Goal: Task Accomplishment & Management: Manage account settings

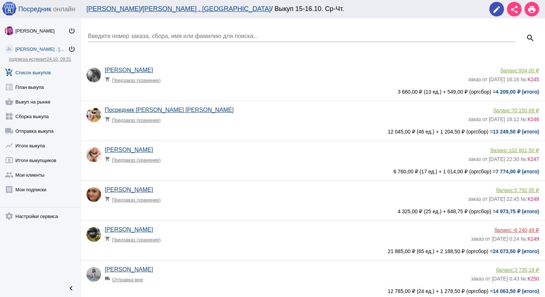
click at [117, 30] on div "Введите номер заказа, сбора, имя или фамилию для поиска..." at bounding box center [302, 34] width 428 height 16
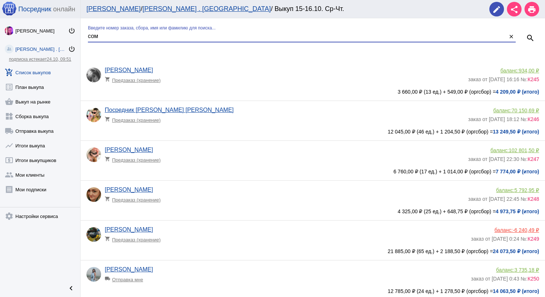
type input "сом"
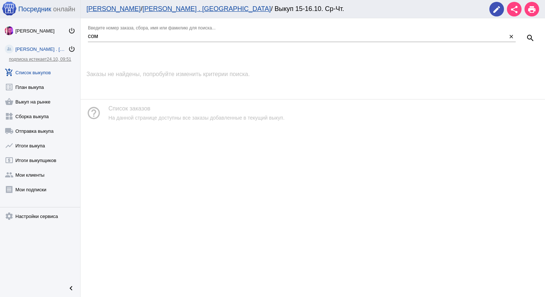
click at [44, 72] on link "add_shopping_cart Список выкупов" at bounding box center [40, 71] width 80 height 15
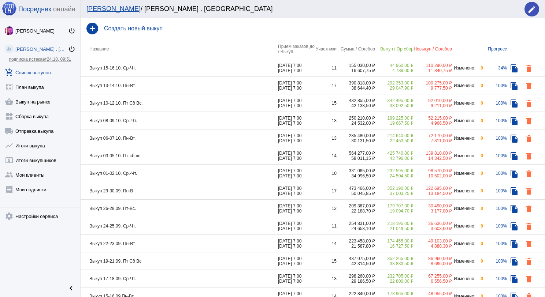
click at [186, 83] on td "Выкуп 13-14.10. Пн-Вт." at bounding box center [179, 86] width 197 height 18
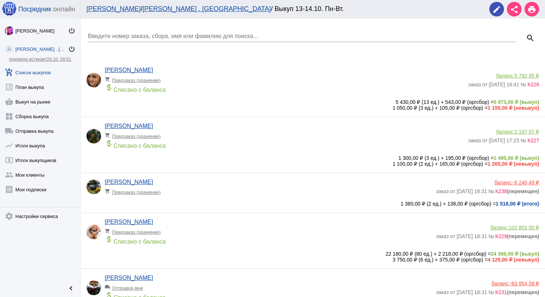
click at [179, 35] on input "Введите номер заказа, сбора, имя или фамилию для поиска..." at bounding box center [302, 36] width 428 height 7
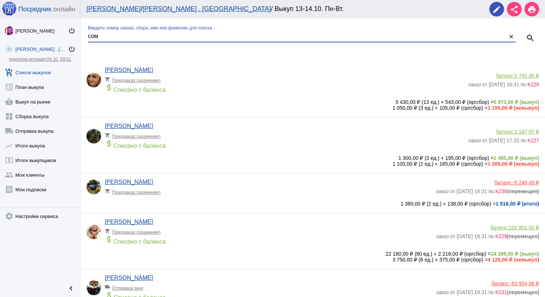
type input "сом"
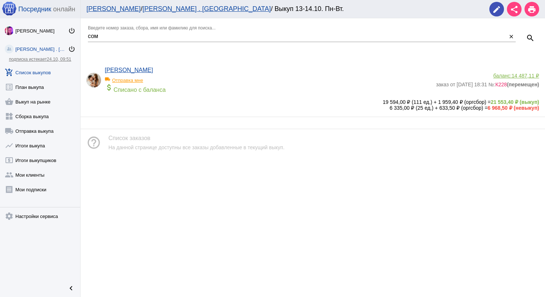
click at [532, 76] on span "14 487,11 ₽" at bounding box center [525, 76] width 27 height 6
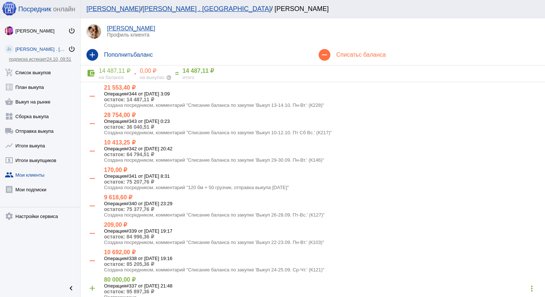
click at [361, 53] on span "с баланса" at bounding box center [372, 55] width 27 height 6
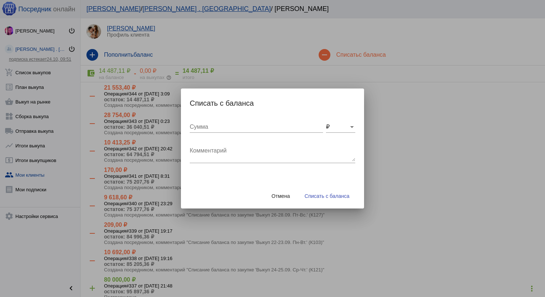
click at [206, 142] on div "Комментарий" at bounding box center [273, 151] width 166 height 23
type textarea "240 (2бм) + 100 грузчик, отправка выкупа [DATE]"
click at [211, 126] on input "Сумма" at bounding box center [256, 127] width 133 height 7
type input "340"
click at [337, 202] on button "Списать с баланса" at bounding box center [327, 196] width 56 height 13
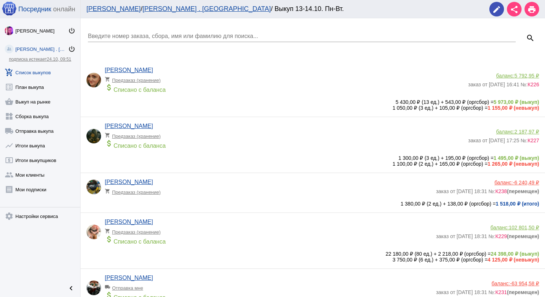
click at [145, 31] on div "Введите номер заказа, сбора, имя или фамилию для поиска..." at bounding box center [302, 34] width 428 height 16
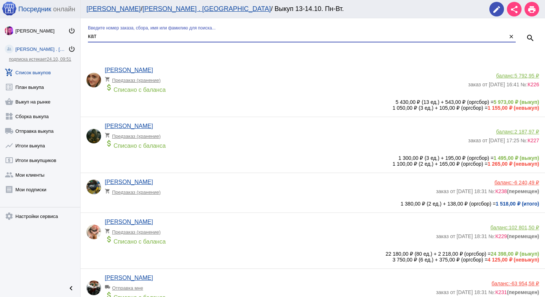
type input "кат"
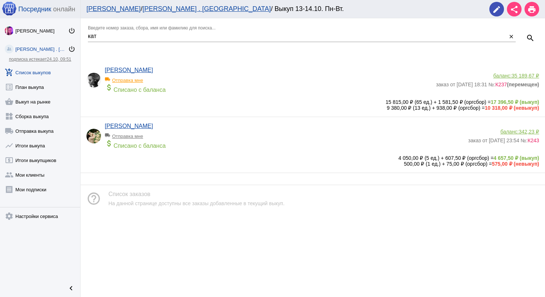
click at [521, 73] on span "35 189,67 ₽" at bounding box center [525, 76] width 27 height 6
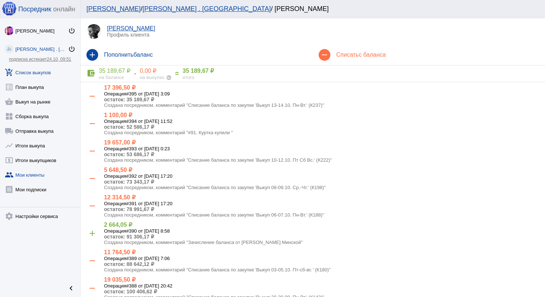
click at [42, 72] on link "add_shopping_cart Список выкупов" at bounding box center [40, 71] width 80 height 15
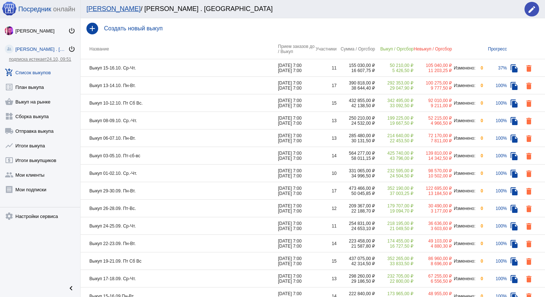
click at [207, 71] on td "Выкуп 15-16.10. Ср-Чт." at bounding box center [179, 68] width 197 height 18
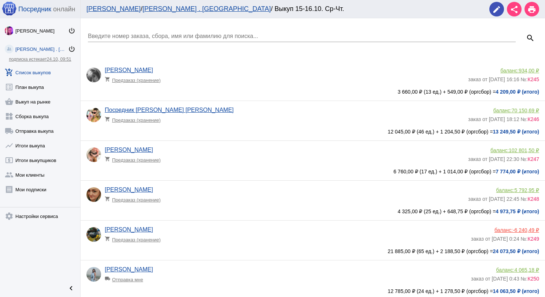
click at [197, 32] on div "Введите номер заказа, сбора, имя или фамилию для поиска..." at bounding box center [302, 34] width 428 height 16
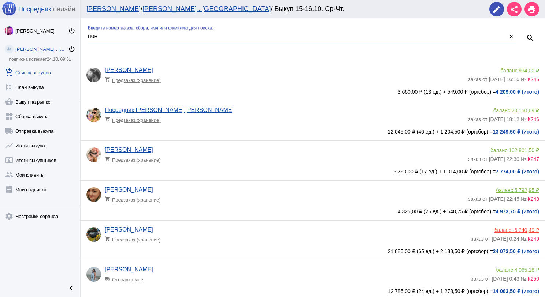
type input "пон"
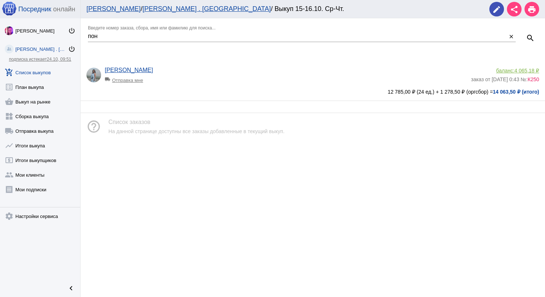
click at [245, 69] on div "[PERSON_NAME] local_shipping Отправка мне" at bounding box center [288, 77] width 366 height 20
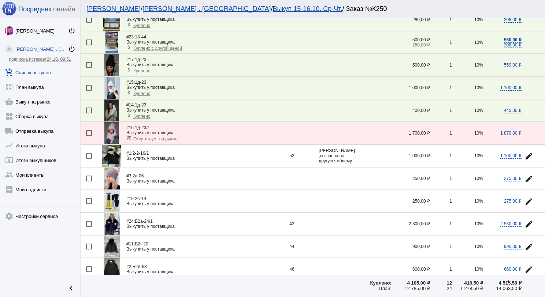
scroll to position [366, 0]
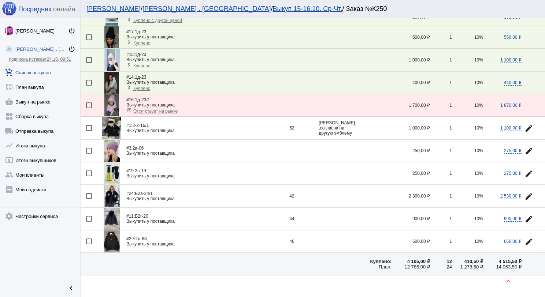
click at [115, 144] on img at bounding box center [112, 151] width 16 height 22
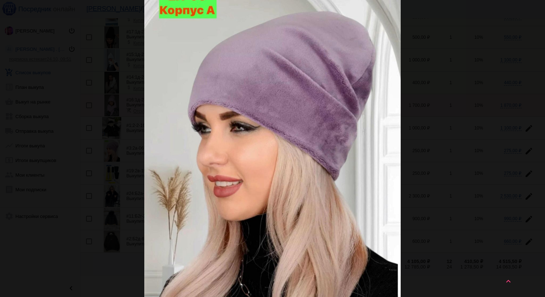
scroll to position [0, 0]
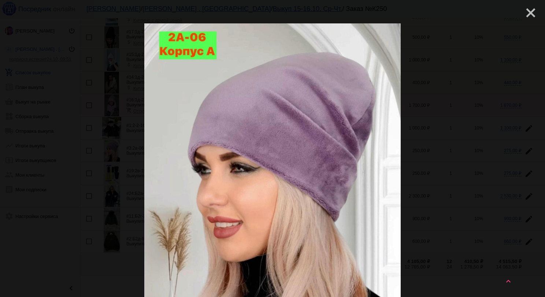
click at [528, 14] on mat-icon "close" at bounding box center [528, 9] width 9 height 9
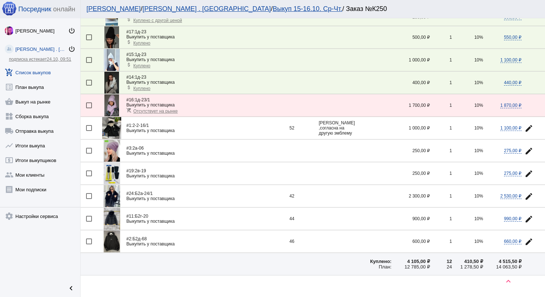
click at [114, 238] on img at bounding box center [112, 242] width 16 height 22
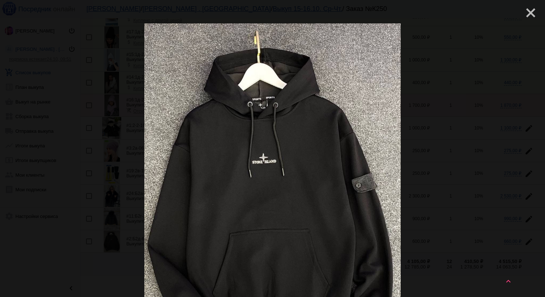
click at [527, 12] on mat-icon "close" at bounding box center [528, 9] width 9 height 9
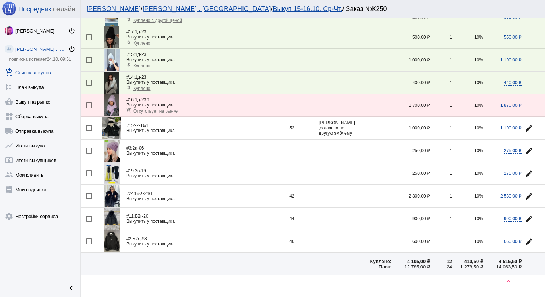
click at [26, 71] on link "add_shopping_cart Список выкупов" at bounding box center [40, 71] width 80 height 15
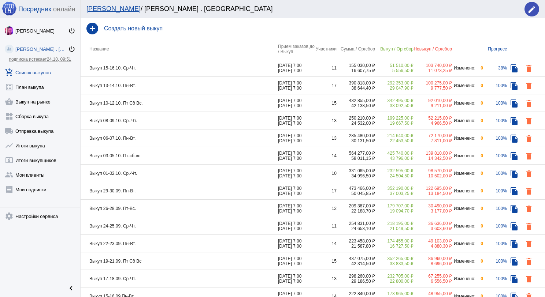
click at [193, 88] on td "Выкуп 13-14.10. Пн-Вт." at bounding box center [179, 86] width 197 height 18
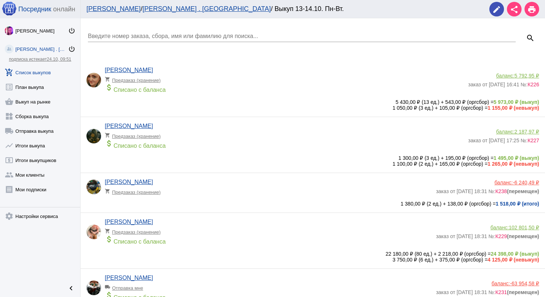
click at [145, 38] on input "Введите номер заказа, сбора, имя или фамилию для поиска..." at bounding box center [302, 36] width 428 height 7
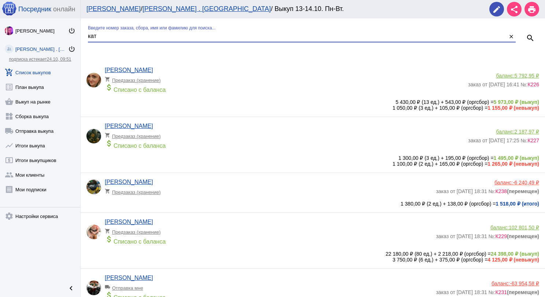
type input "кат"
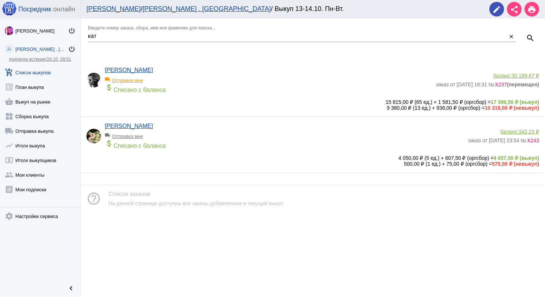
click at [535, 77] on span "35 189,67 ₽" at bounding box center [525, 76] width 27 height 6
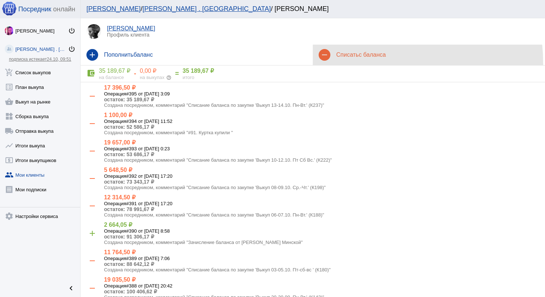
click at [346, 64] on div "remove Списать с баланса" at bounding box center [429, 55] width 232 height 21
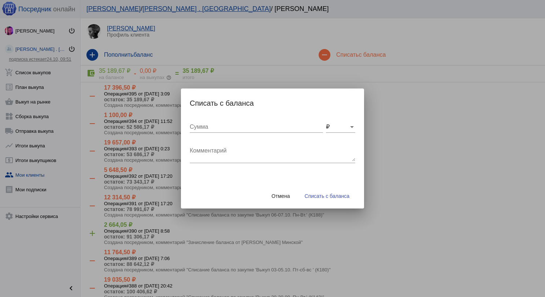
click at [245, 138] on div "Сумма" at bounding box center [256, 129] width 133 height 24
click at [234, 153] on textarea "Комментарий" at bounding box center [273, 154] width 166 height 15
type textarea "480 (4бм) + 200 грузчик, отправка выкупа [DATE]"
click at [237, 127] on input "Сумма" at bounding box center [256, 127] width 133 height 7
click at [192, 128] on input "Сумма" at bounding box center [256, 127] width 133 height 7
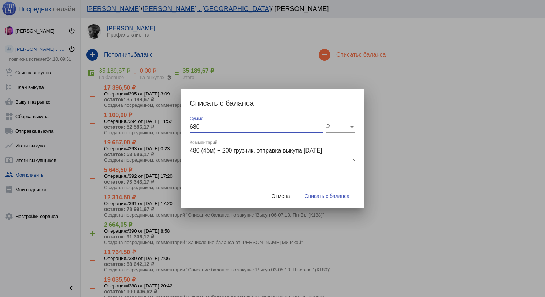
type input "680"
click at [312, 198] on span "Списать с баланса" at bounding box center [327, 196] width 45 height 6
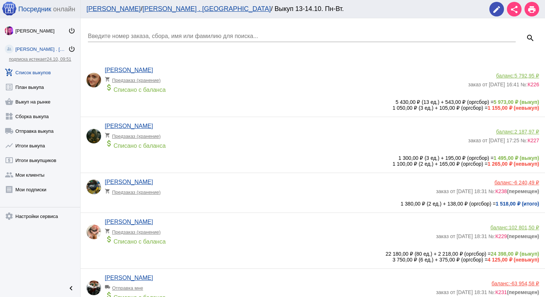
click at [97, 34] on input "Введите номер заказа, сбора, имя или фамилию для поиска..." at bounding box center [302, 36] width 428 height 7
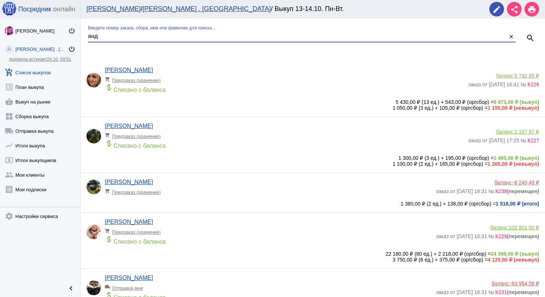
type input "анд"
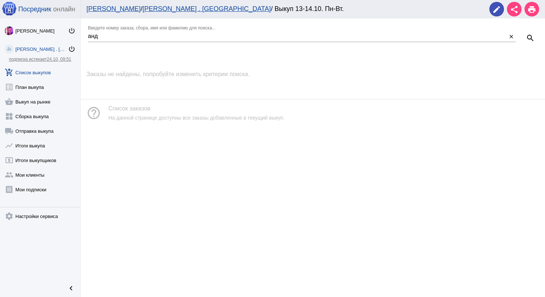
click at [49, 71] on link "add_shopping_cart Список выкупов" at bounding box center [40, 71] width 80 height 15
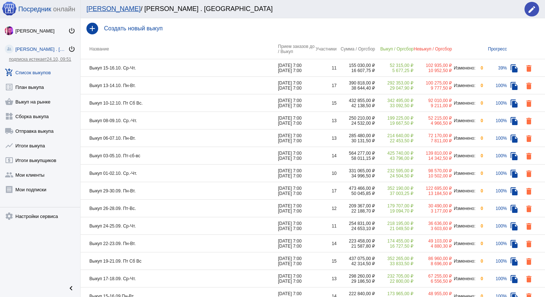
click at [155, 100] on td "Выкуп 10-12.10. Пт Сб Вс." at bounding box center [179, 104] width 197 height 18
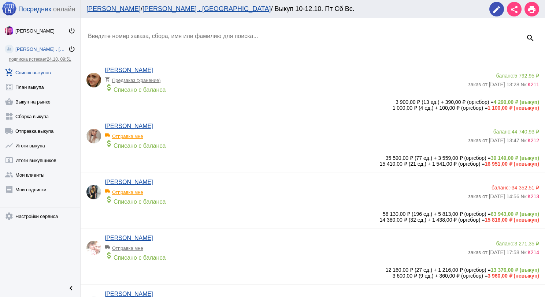
click at [159, 36] on input "Введите номер заказа, сбора, имя или фамилию для поиска..." at bounding box center [302, 36] width 428 height 7
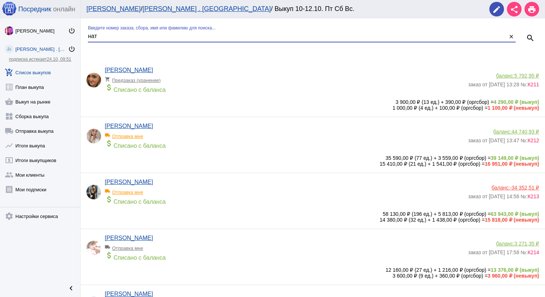
type input "нат"
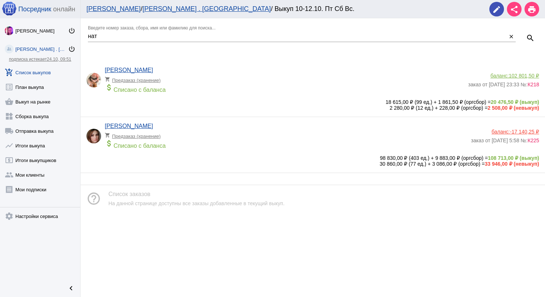
click at [515, 75] on span "102 801,50 ₽" at bounding box center [524, 76] width 30 height 6
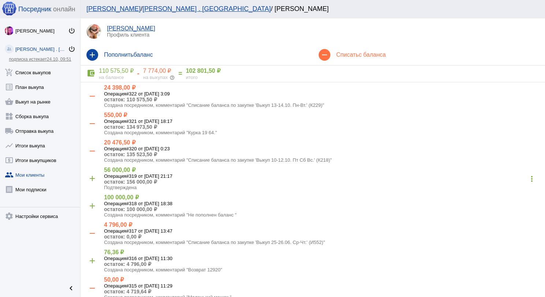
click at [340, 58] on h4 "Списать с баланса" at bounding box center [437, 55] width 203 height 7
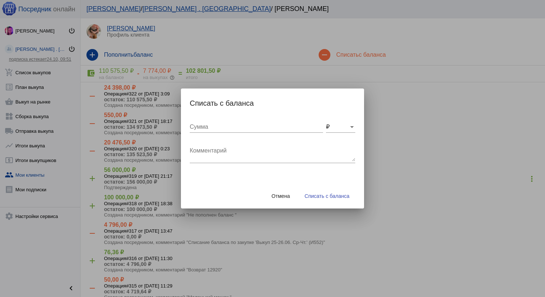
click at [236, 145] on div "Комментарий" at bounding box center [273, 151] width 166 height 23
type textarea "1"
type textarea "240 (2бм) + 100 грузчик, отправка выкупа [DATE]"
click at [226, 130] on input "Сумма" at bounding box center [256, 127] width 133 height 7
type input "340"
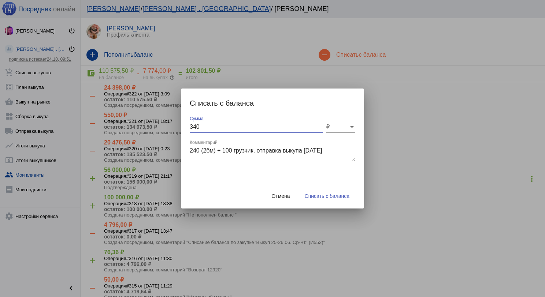
click at [333, 202] on button "Списать с баланса" at bounding box center [327, 196] width 56 height 13
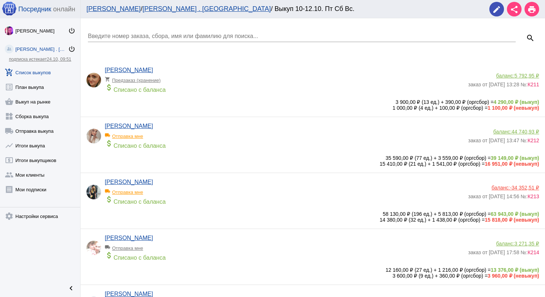
click at [160, 38] on input "Введите номер заказа, сбора, имя или фамилию для поиска..." at bounding box center [302, 36] width 428 height 7
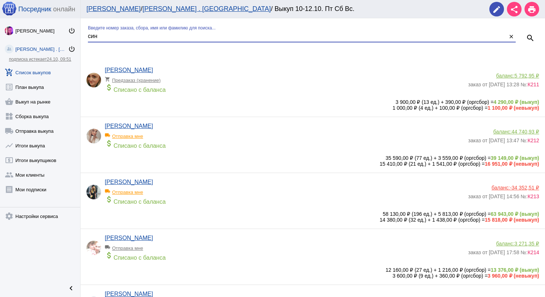
type input "син"
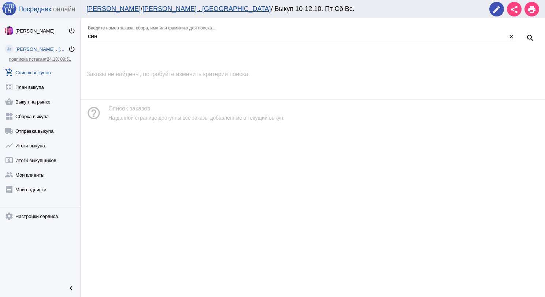
click at [45, 73] on link "add_shopping_cart Список выкупов" at bounding box center [40, 71] width 80 height 15
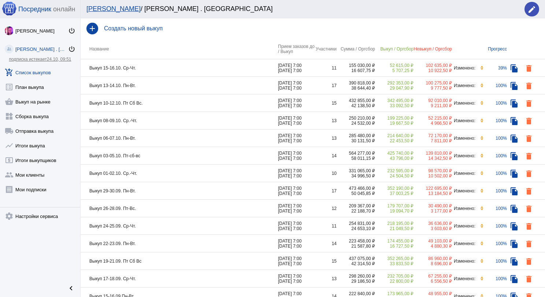
click at [184, 104] on td "Выкуп 10-12.10. Пт Сб Вс." at bounding box center [179, 104] width 197 height 18
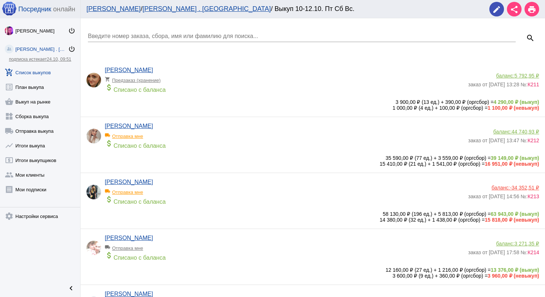
click at [166, 37] on input "Введите номер заказа, сбора, имя или фамилию для поиска..." at bounding box center [302, 36] width 428 height 7
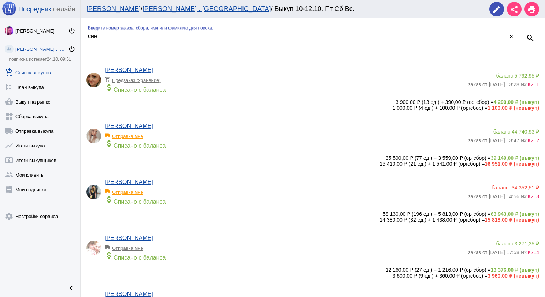
type input "син"
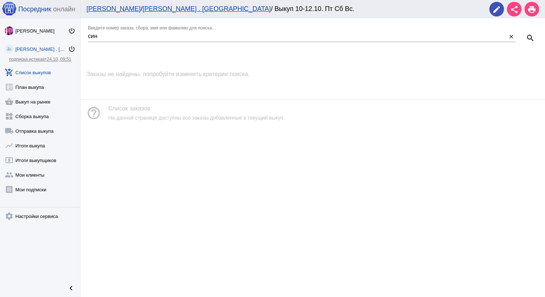
drag, startPoint x: 34, startPoint y: 66, endPoint x: 70, endPoint y: 77, distance: 37.3
click at [35, 66] on link "add_shopping_cart Список выкупов" at bounding box center [40, 71] width 80 height 15
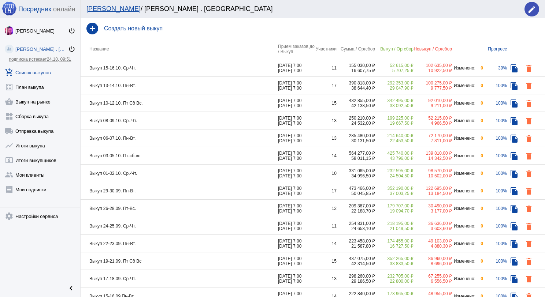
click at [154, 84] on td "Выкуп 13-14.10. Пн-Вт." at bounding box center [179, 86] width 197 height 18
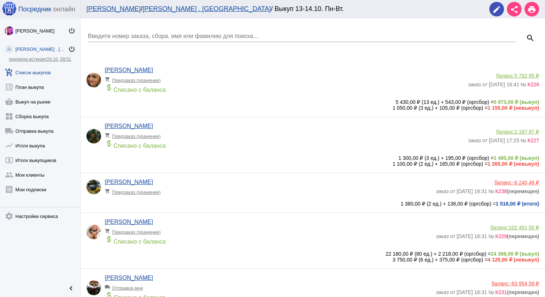
click at [151, 37] on input "Введите номер заказа, сбора, имя или фамилию для поиска..." at bounding box center [302, 36] width 428 height 7
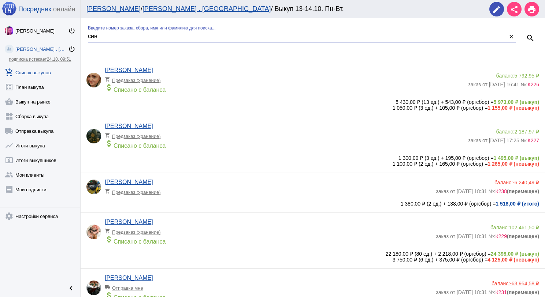
type input "син"
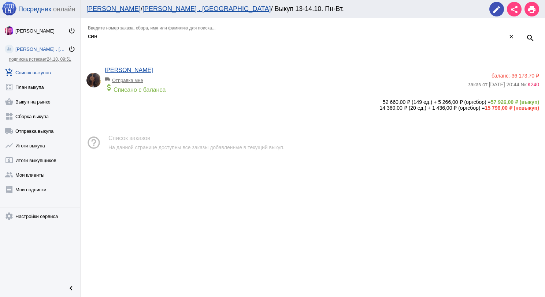
click at [532, 75] on span "-36 173,70 ₽" at bounding box center [524, 76] width 29 height 6
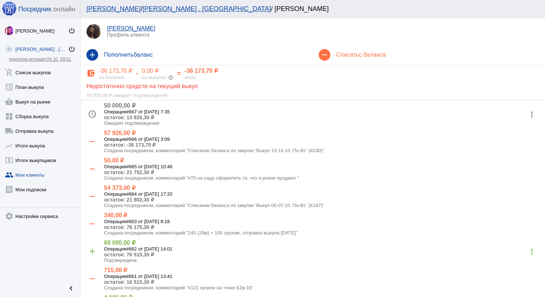
click at [357, 52] on h4 "Списать с баланса" at bounding box center [437, 55] width 203 height 7
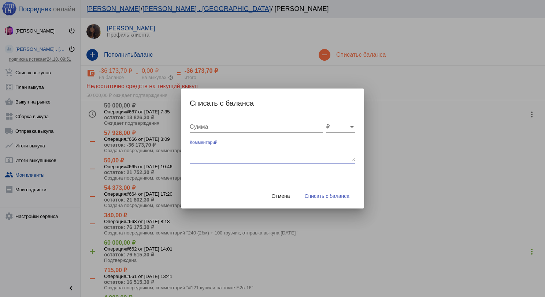
click at [234, 148] on textarea "Комментарий" at bounding box center [273, 154] width 166 height 15
type textarea "240 (2бм) + 100 грузчик, отправка выкупа [DATE]"
click at [226, 127] on input "Сумма" at bounding box center [256, 127] width 133 height 7
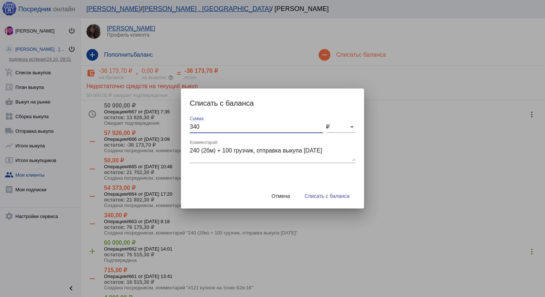
type input "340"
click at [340, 195] on span "Списать с баланса" at bounding box center [327, 196] width 45 height 6
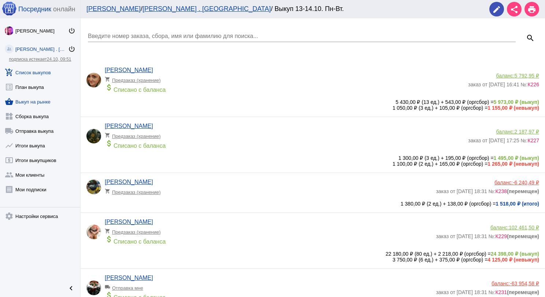
click at [48, 102] on link "shopping_basket Выкуп на рынке" at bounding box center [40, 100] width 80 height 15
